Goal: Task Accomplishment & Management: Manage account settings

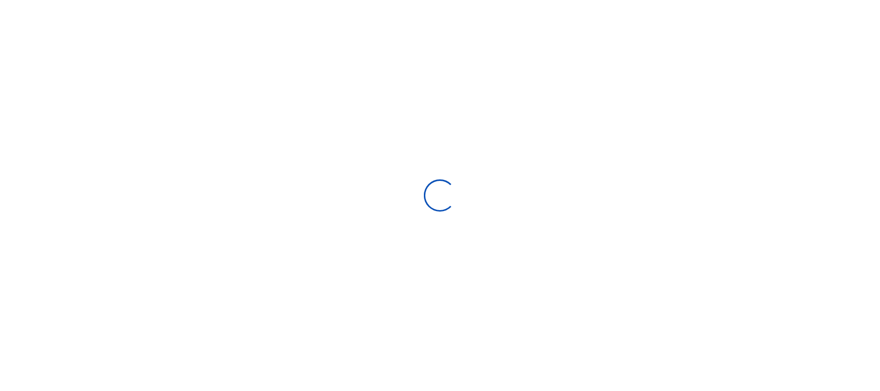
type input "08/01/2025 - 08/30/2025"
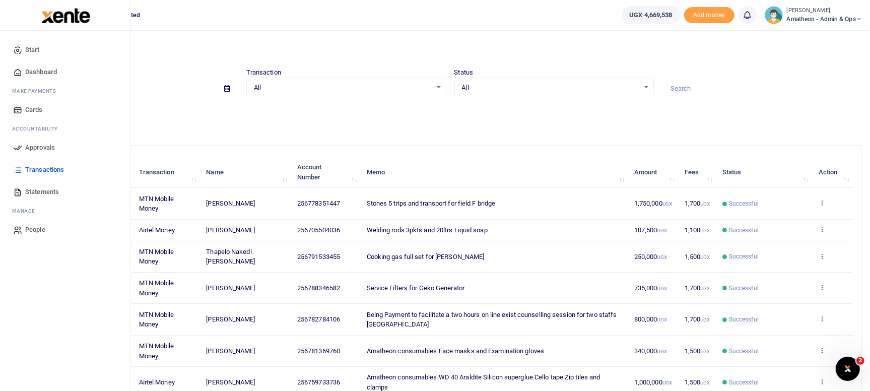
click at [33, 148] on span "Approvals" at bounding box center [40, 148] width 30 height 10
click at [44, 69] on span "Dashboard" at bounding box center [41, 72] width 32 height 10
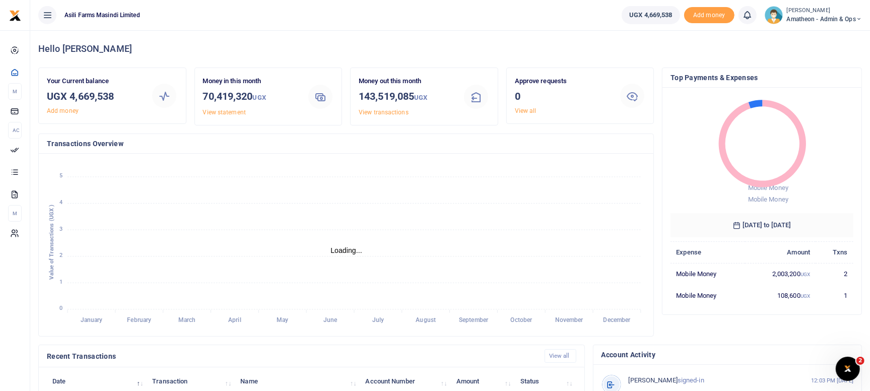
click at [859, 18] on icon at bounding box center [859, 19] width 6 height 7
click at [815, 36] on link "Switch accounts" at bounding box center [824, 37] width 80 height 14
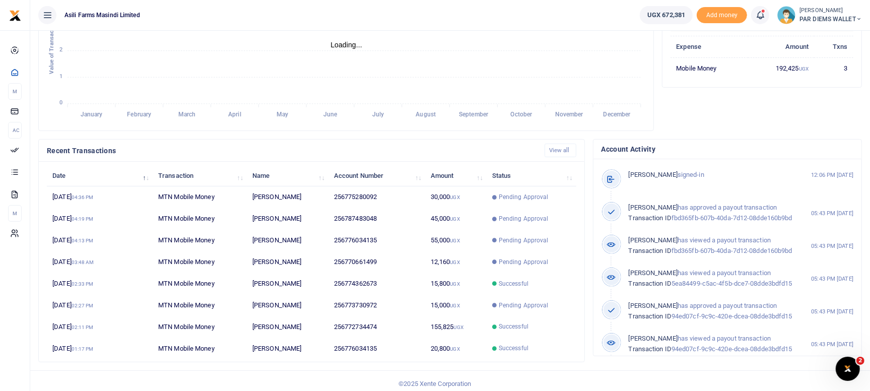
scroll to position [210, 0]
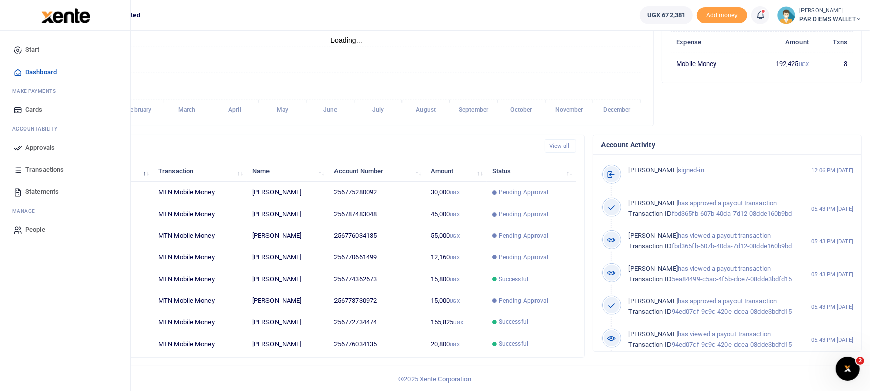
click at [30, 146] on span "Approvals" at bounding box center [40, 148] width 30 height 10
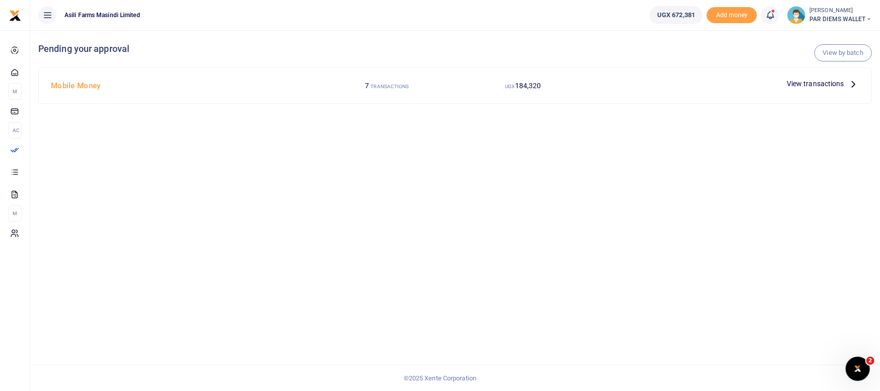
click at [856, 84] on icon at bounding box center [853, 83] width 11 height 11
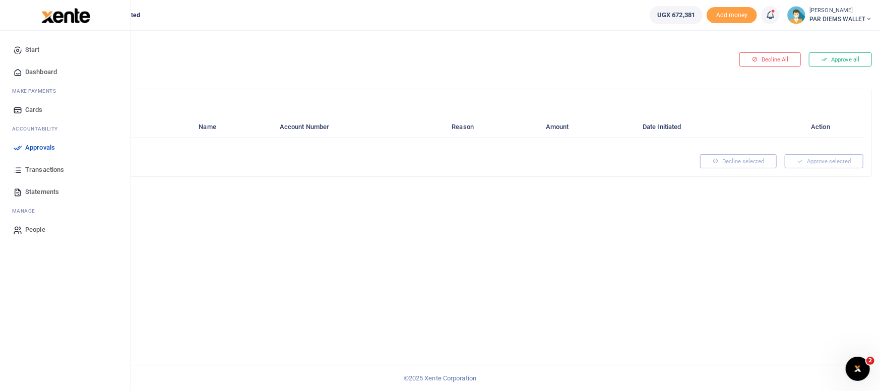
click at [30, 145] on span "Approvals" at bounding box center [40, 148] width 30 height 10
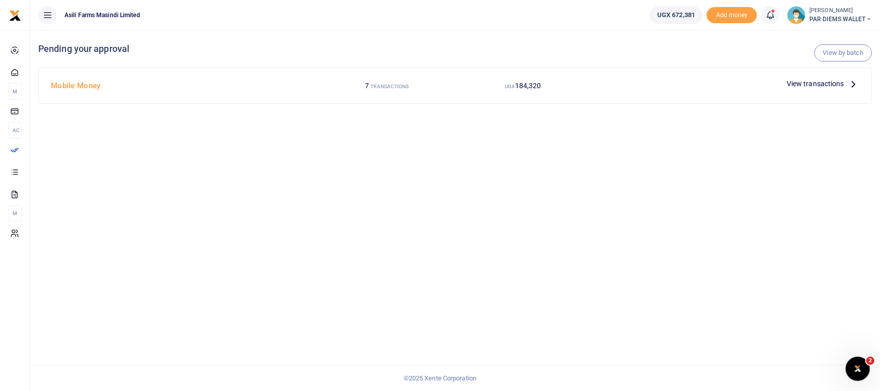
click at [826, 81] on span "View transactions" at bounding box center [814, 83] width 57 height 11
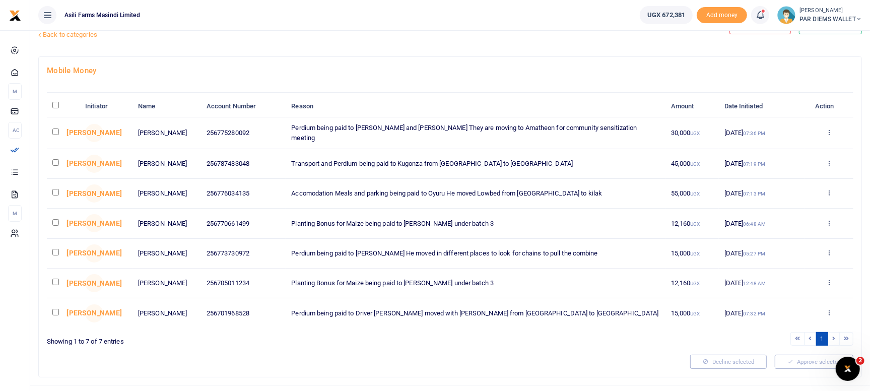
scroll to position [50, 0]
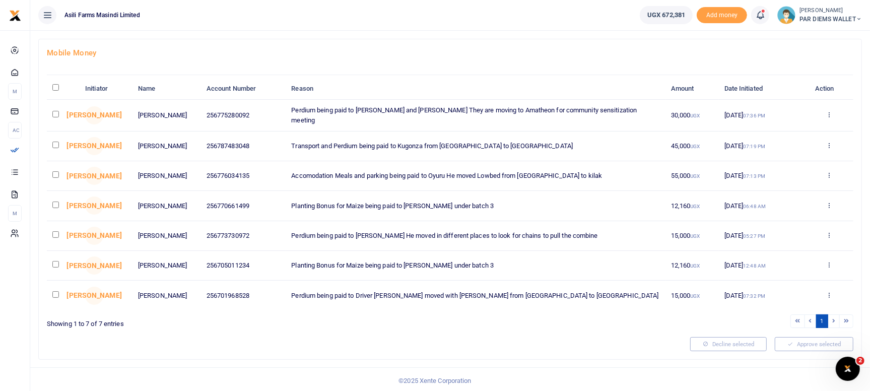
click at [56, 262] on input "checkbox" at bounding box center [55, 264] width 7 height 7
checkbox input "true"
click at [830, 263] on icon at bounding box center [829, 264] width 7 height 7
click at [785, 307] on link "Decline" at bounding box center [793, 303] width 80 height 14
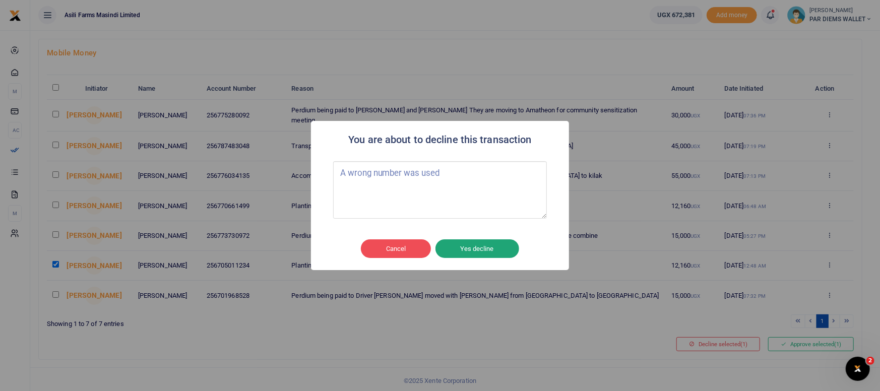
type textarea "A wrong number was used"
click at [483, 250] on button "Yes decline" at bounding box center [477, 248] width 84 height 19
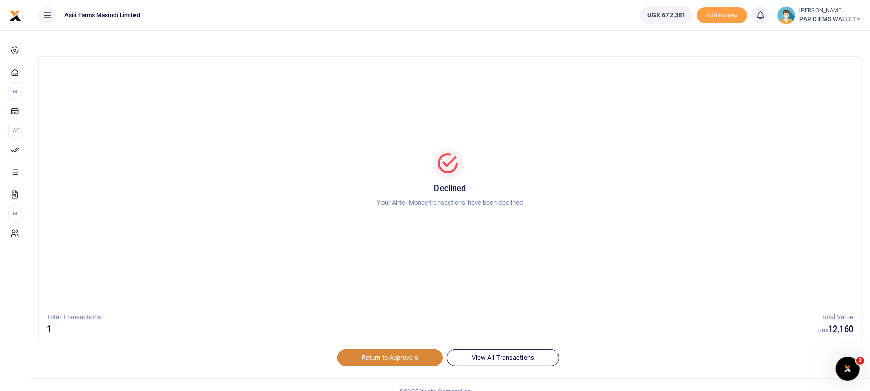
click at [397, 361] on link "Return to Approvals" at bounding box center [390, 357] width 106 height 17
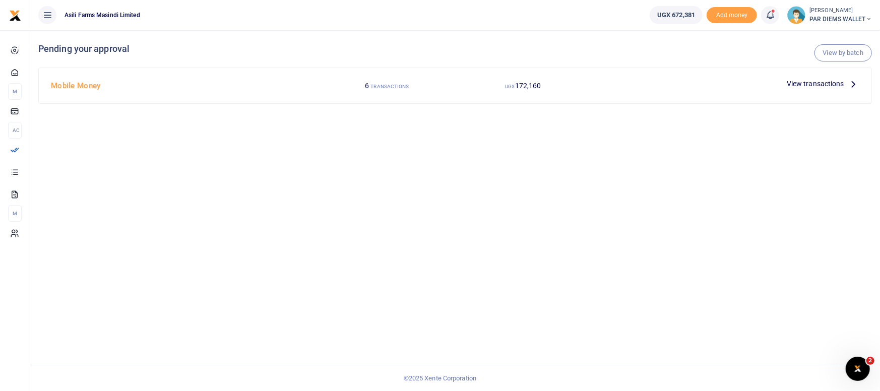
click at [854, 82] on icon at bounding box center [853, 83] width 11 height 11
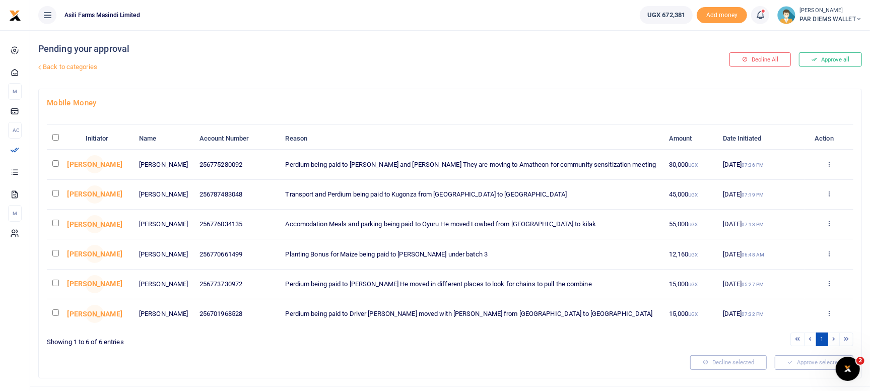
click at [56, 282] on input "checkbox" at bounding box center [55, 283] width 7 height 7
checkbox input "true"
click at [55, 252] on input "checkbox" at bounding box center [55, 253] width 7 height 7
checkbox input "true"
click at [785, 363] on button "Approve selected (2)" at bounding box center [811, 362] width 86 height 14
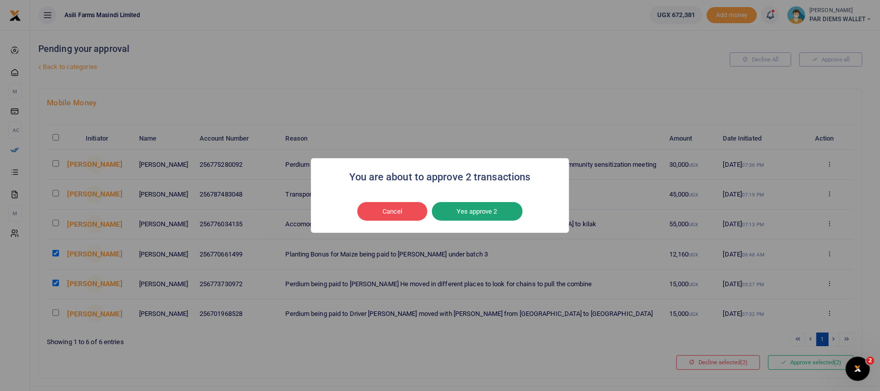
click at [458, 214] on button "Yes approve 2" at bounding box center [477, 211] width 91 height 19
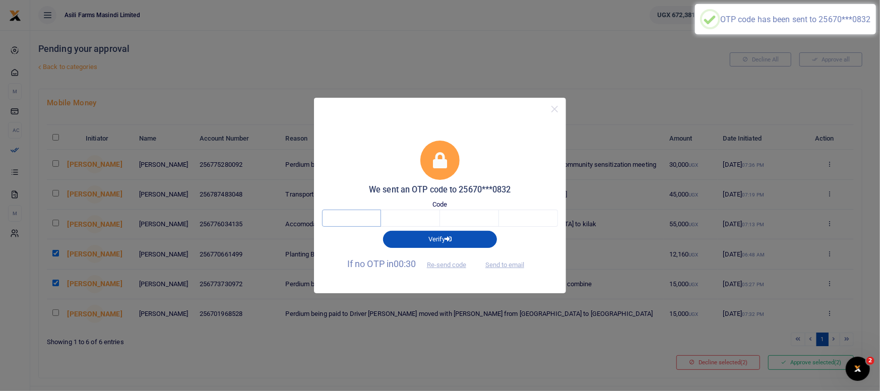
click at [336, 220] on input "text" at bounding box center [351, 218] width 59 height 17
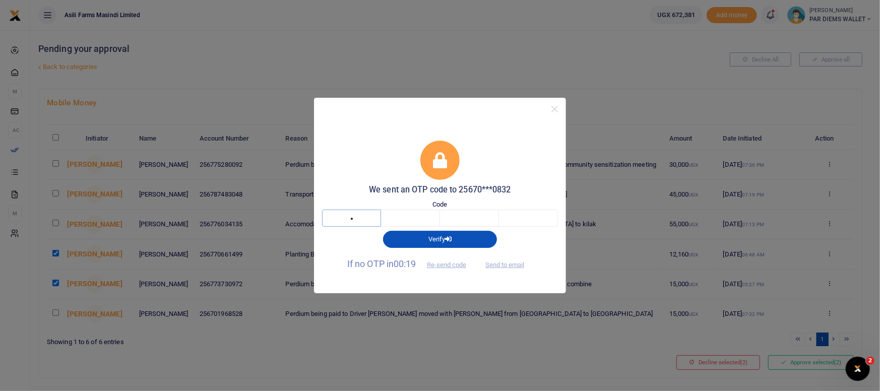
type input "7"
type input "2"
type input "0"
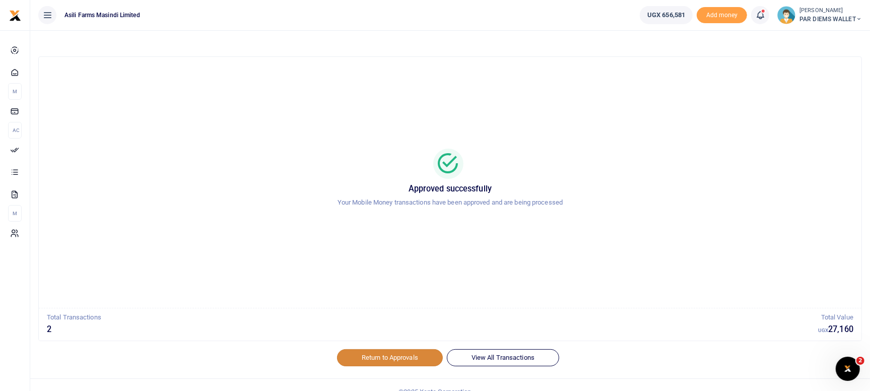
click at [394, 359] on link "Return to Approvals" at bounding box center [390, 357] width 106 height 17
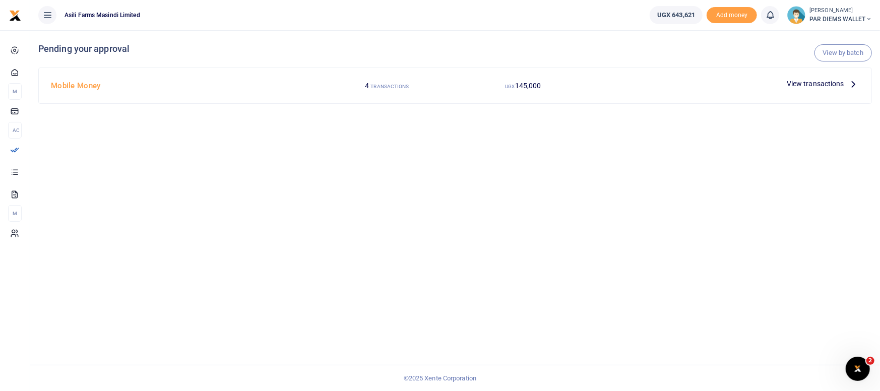
click at [855, 83] on icon at bounding box center [853, 83] width 11 height 11
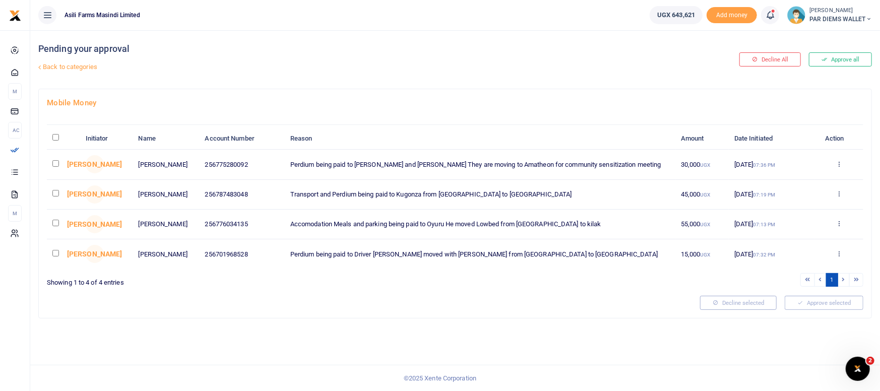
click at [56, 223] on input "checkbox" at bounding box center [55, 223] width 7 height 7
checkbox input "true"
click at [57, 194] on input "checkbox" at bounding box center [55, 193] width 7 height 7
checkbox input "true"
click at [55, 163] on input "checkbox" at bounding box center [55, 163] width 7 height 7
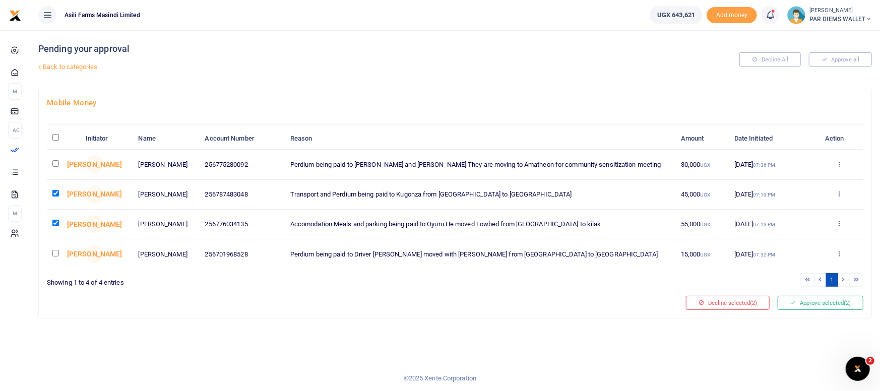
checkbox input "true"
click at [826, 306] on button "Approve selected (3)" at bounding box center [820, 303] width 86 height 14
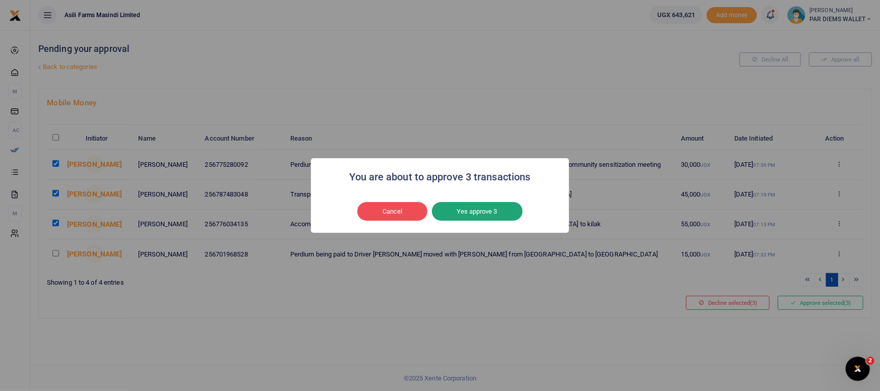
click at [467, 215] on button "Yes approve 3" at bounding box center [477, 211] width 91 height 19
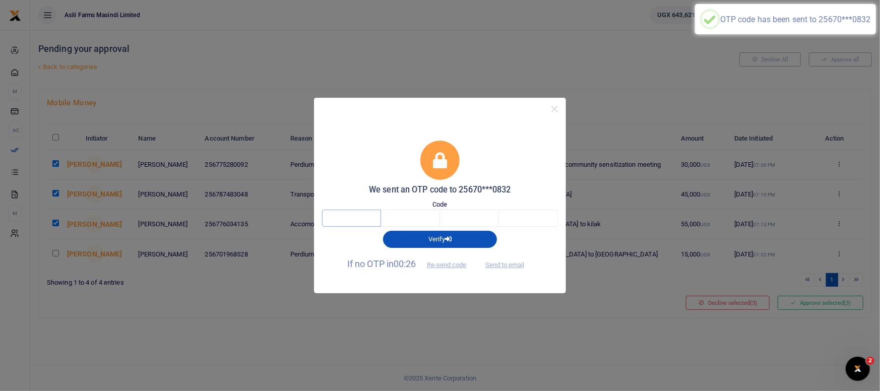
click at [359, 219] on input "text" at bounding box center [351, 218] width 59 height 17
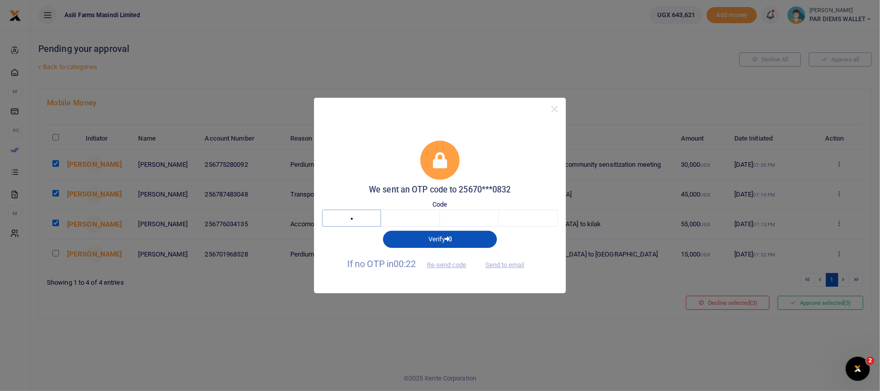
type input "3"
type input "2"
type input "1"
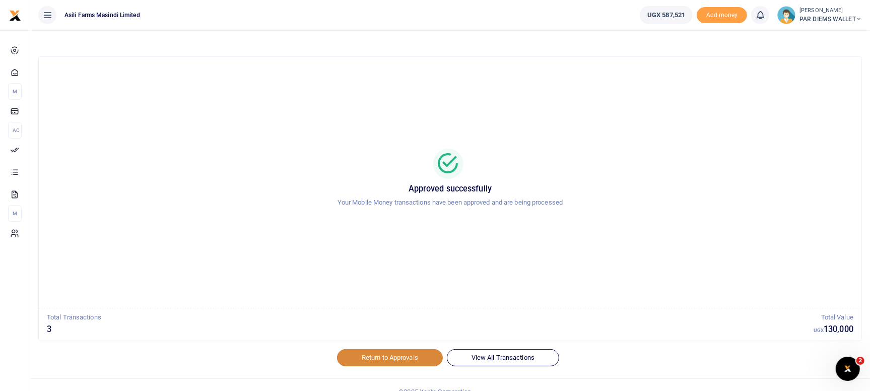
click at [409, 357] on link "Return to Approvals" at bounding box center [390, 357] width 106 height 17
